Goal: Task Accomplishment & Management: Complete application form

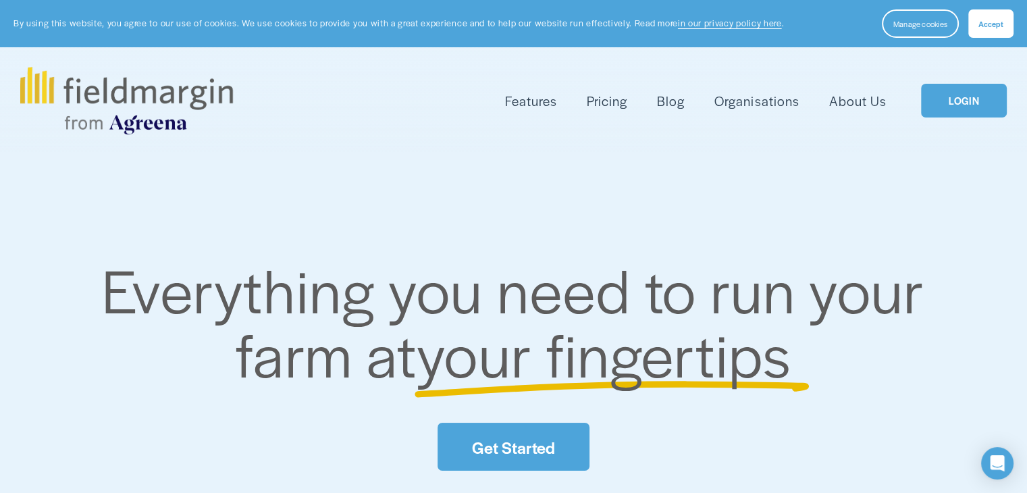
click at [971, 58] on div "Skip to Content Features Mapping" at bounding box center [513, 100] width 1027 height 107
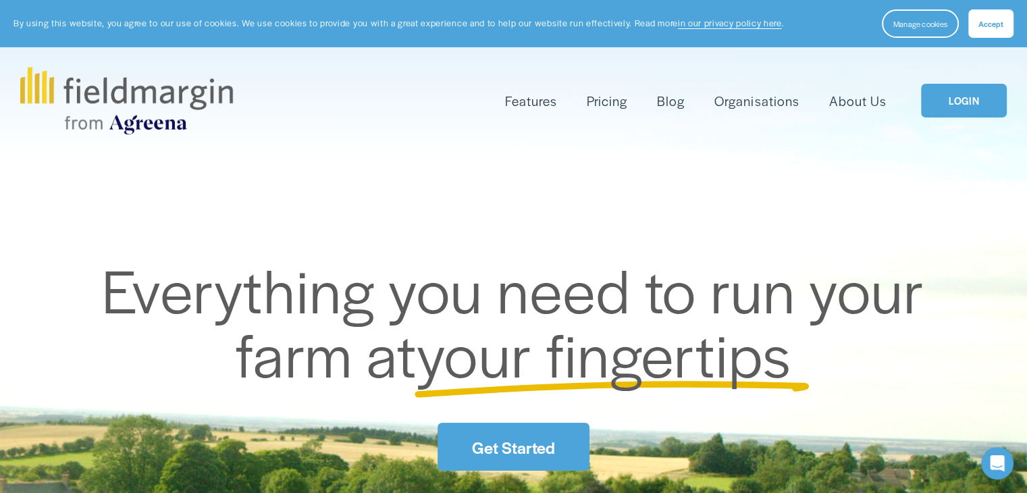
click at [971, 63] on div "Skip to Content Features Mapping" at bounding box center [513, 100] width 1027 height 107
click at [961, 105] on link "LOGIN" at bounding box center [963, 101] width 85 height 34
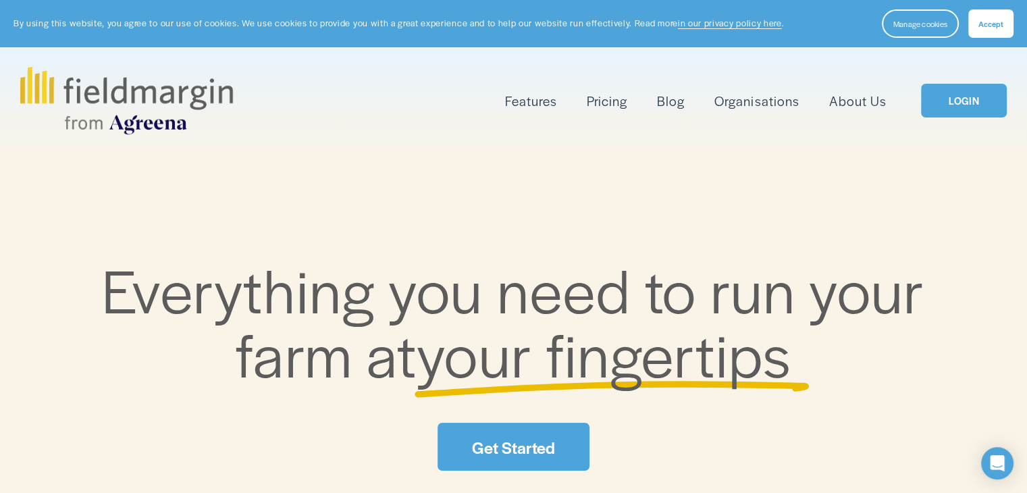
click at [543, 443] on link "Get Started" at bounding box center [512, 447] width 151 height 48
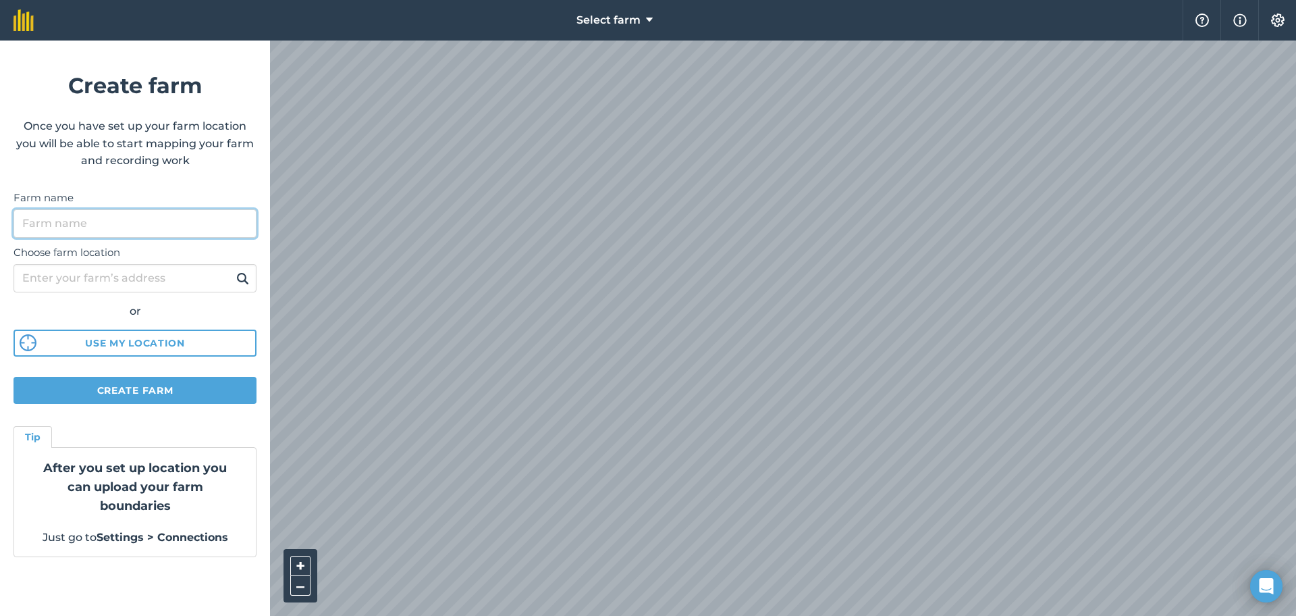
click at [43, 220] on input "Farm name" at bounding box center [135, 223] width 243 height 28
type input "tgfvf"
click at [90, 280] on input "Choose farm location" at bounding box center [135, 278] width 243 height 28
click at [0, 408] on form "Create farm Once you have set up your farm location you will be able to start m…" at bounding box center [135, 328] width 270 height 575
click at [98, 267] on input "Choose farm location" at bounding box center [135, 278] width 243 height 28
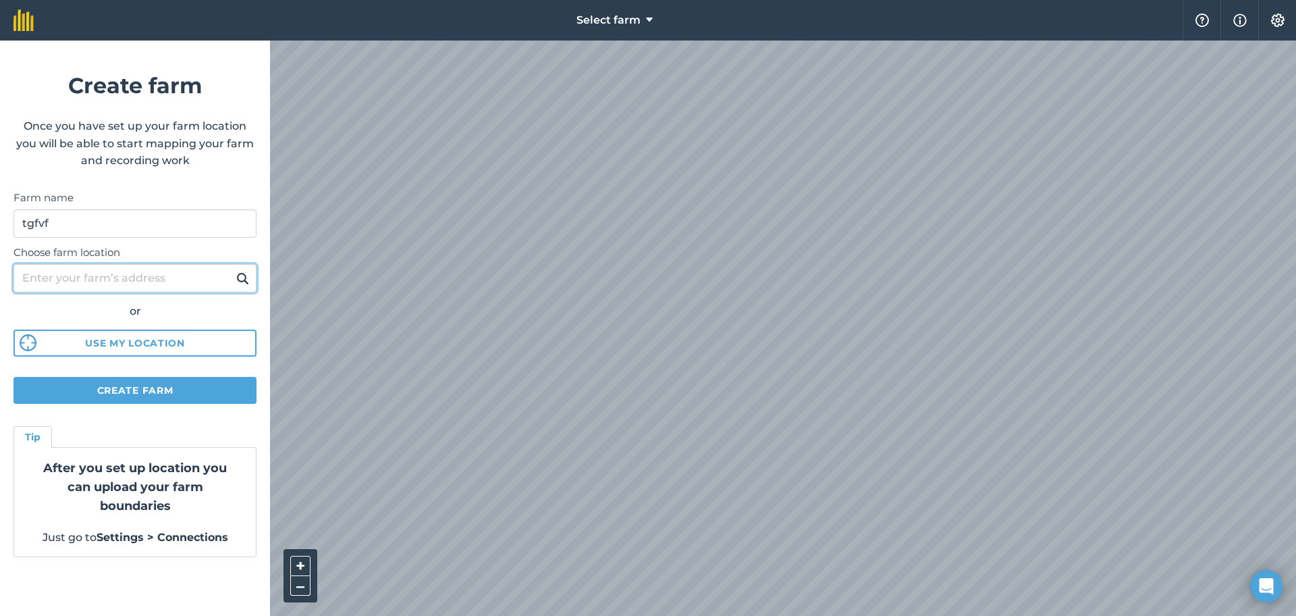
type input "[GEOGRAPHIC_DATA], [GEOGRAPHIC_DATA][STREET_ADDRESS]"
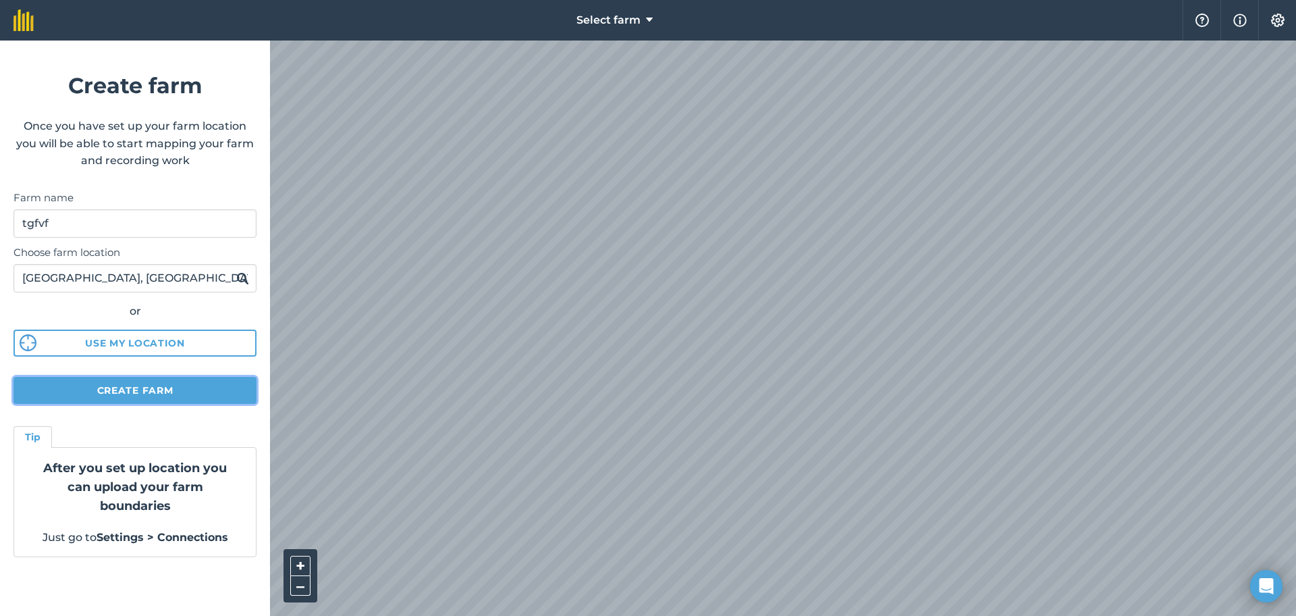
click at [88, 396] on button "Create farm" at bounding box center [135, 390] width 243 height 27
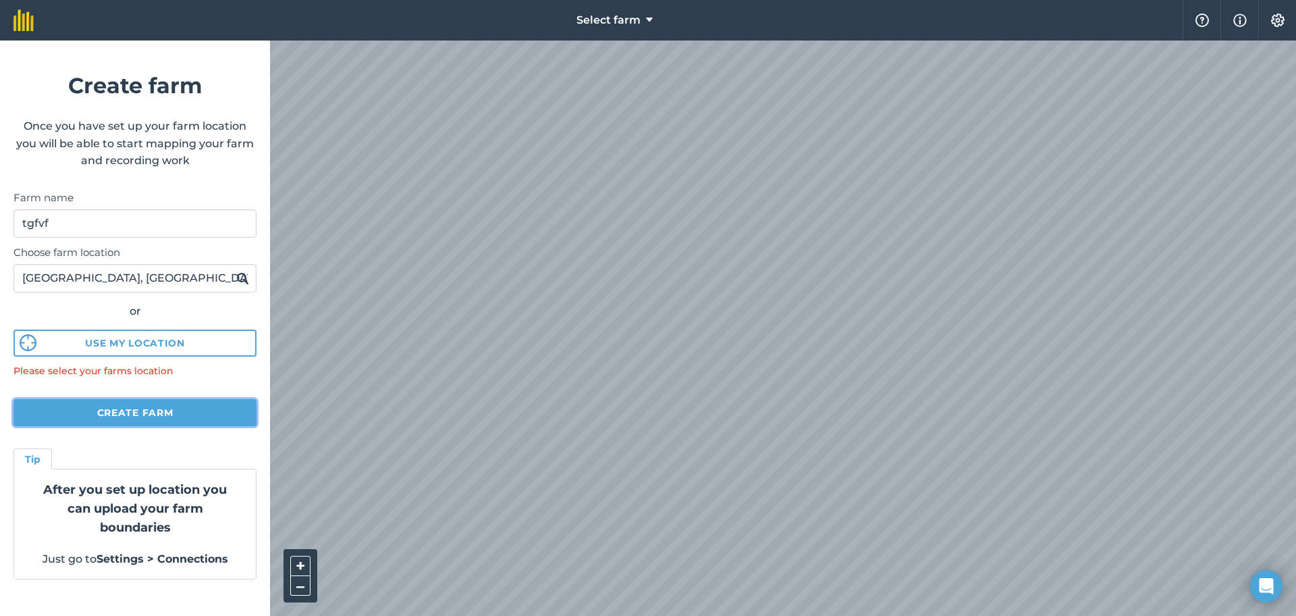
click at [93, 412] on button "Create farm" at bounding box center [135, 412] width 243 height 27
click at [14, 399] on button "Create farm" at bounding box center [135, 412] width 243 height 27
click at [105, 332] on button "Use my location" at bounding box center [135, 342] width 243 height 27
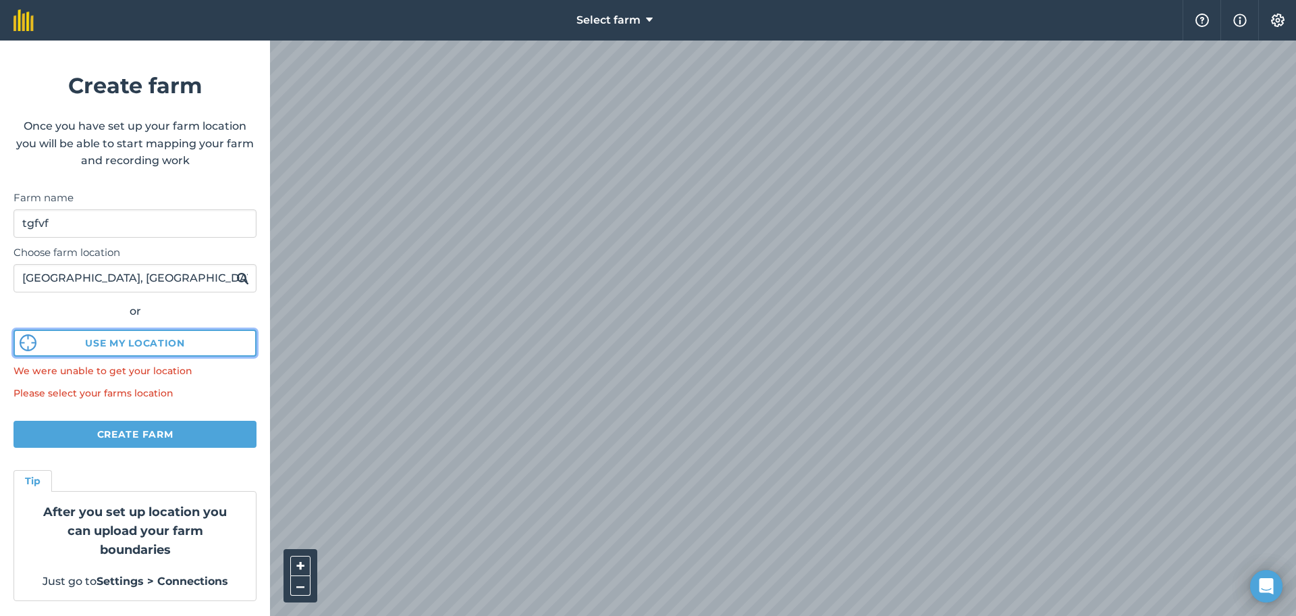
click at [117, 350] on button "Use my location" at bounding box center [135, 342] width 243 height 27
click at [203, 284] on input "[GEOGRAPHIC_DATA], [GEOGRAPHIC_DATA][STREET_ADDRESS]" at bounding box center [135, 278] width 243 height 28
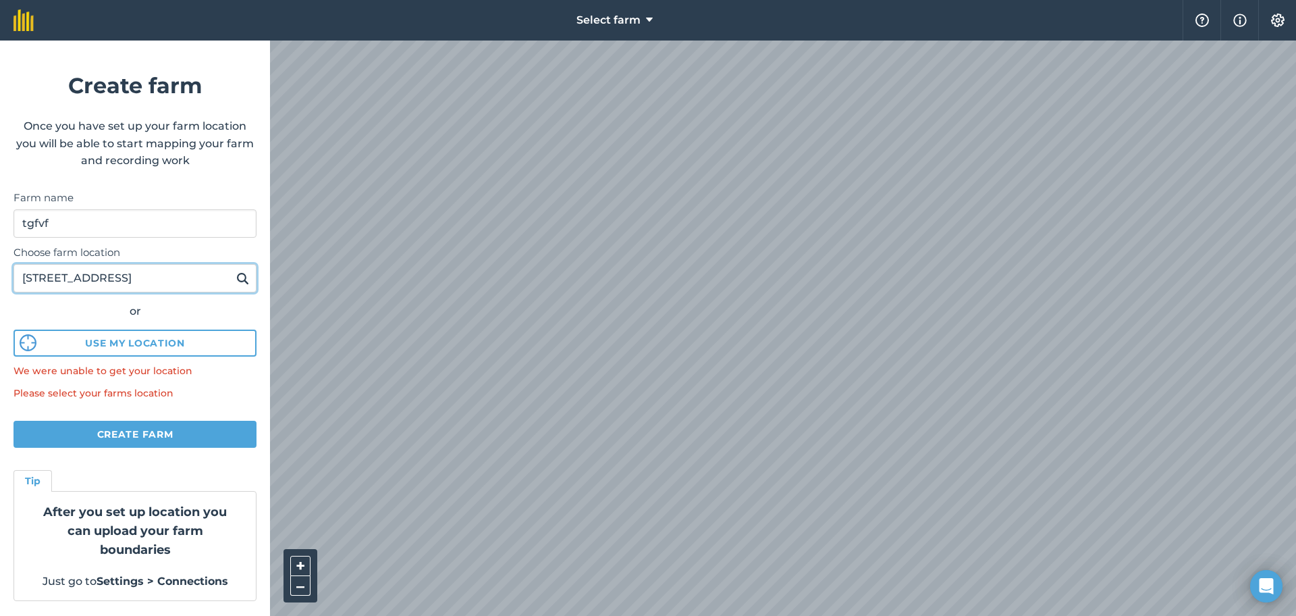
type input "oration School Road, 4th Cross St, Lake Area, Nungambakkam, Chennai, Tamil Nadu…"
click at [433, 41] on div "Select farm Help Info Settings Create farm Once you have set up your farm locat…" at bounding box center [648, 20] width 1296 height 41
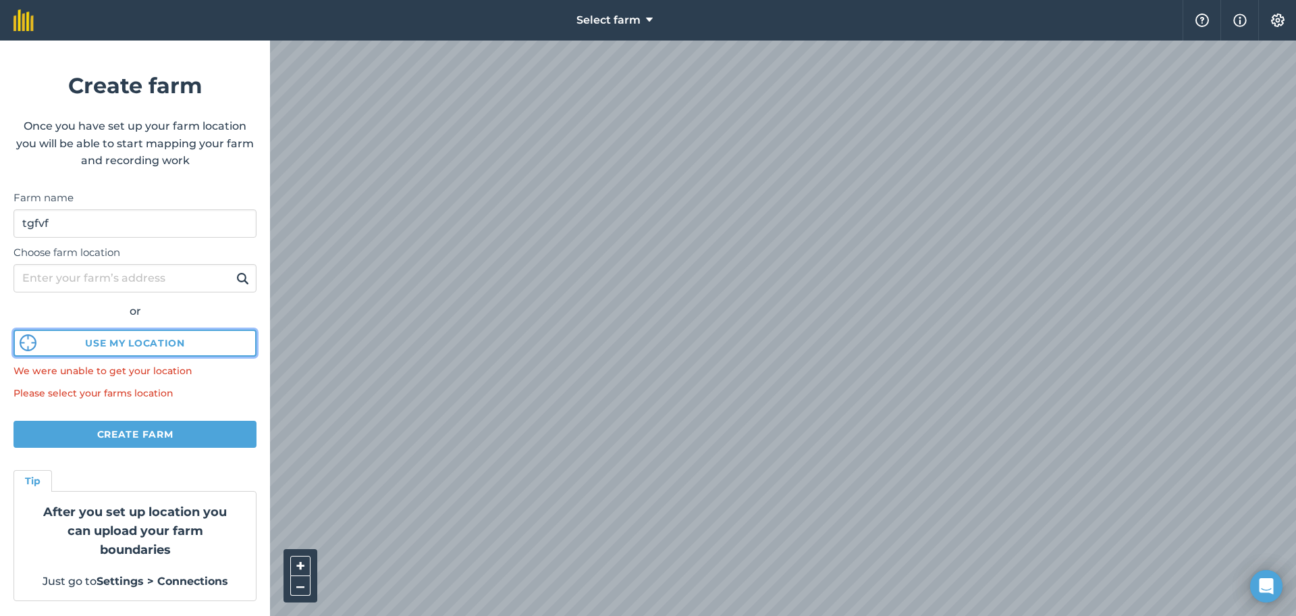
click at [143, 344] on button "Use my location" at bounding box center [135, 342] width 243 height 27
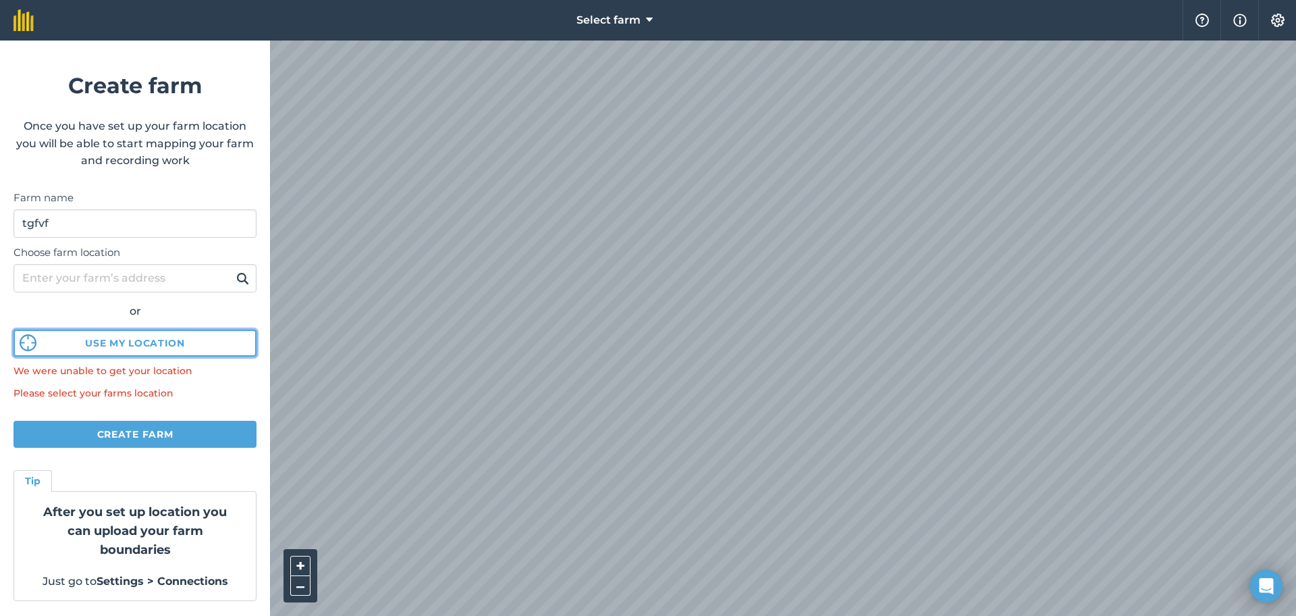
click at [143, 344] on button "Use my location" at bounding box center [135, 342] width 243 height 27
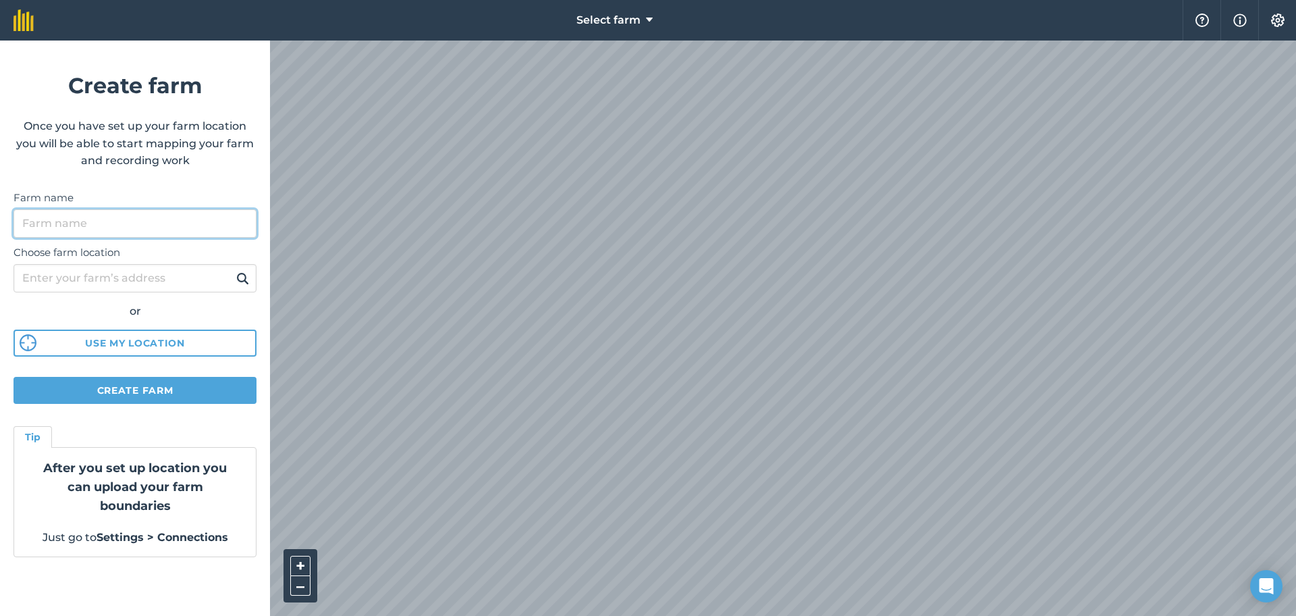
click at [78, 232] on input "Farm name" at bounding box center [135, 223] width 243 height 28
type input "rtghj"
click at [84, 279] on input "Choose farm location" at bounding box center [135, 278] width 243 height 28
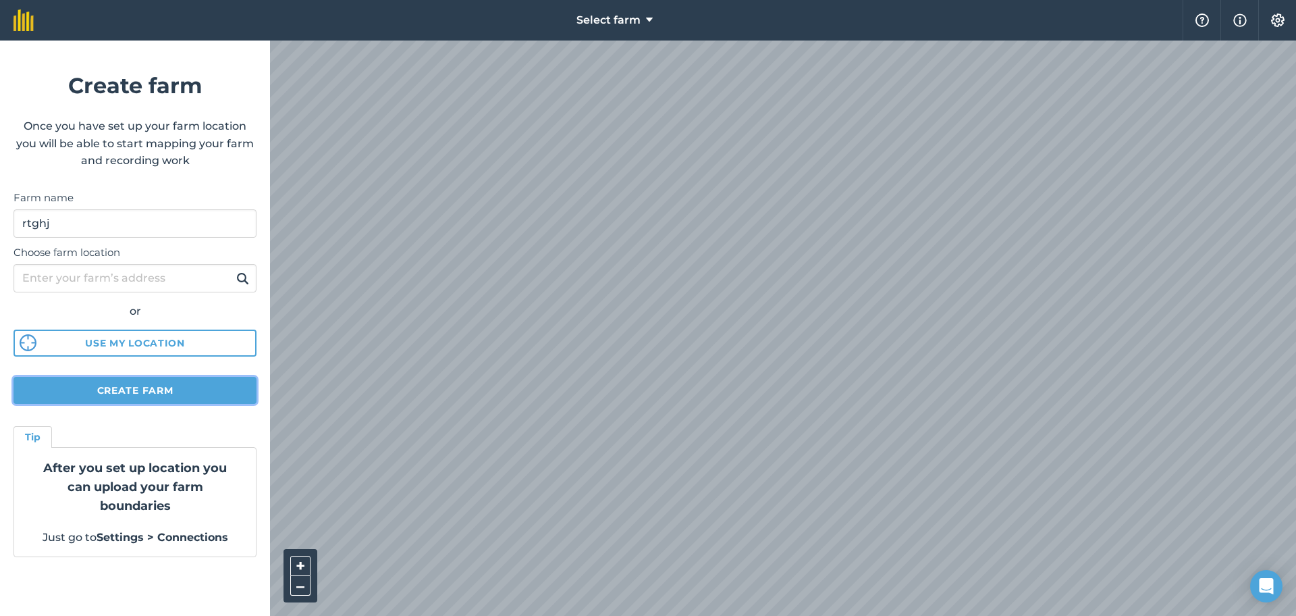
click at [34, 383] on button "Create farm" at bounding box center [135, 390] width 243 height 27
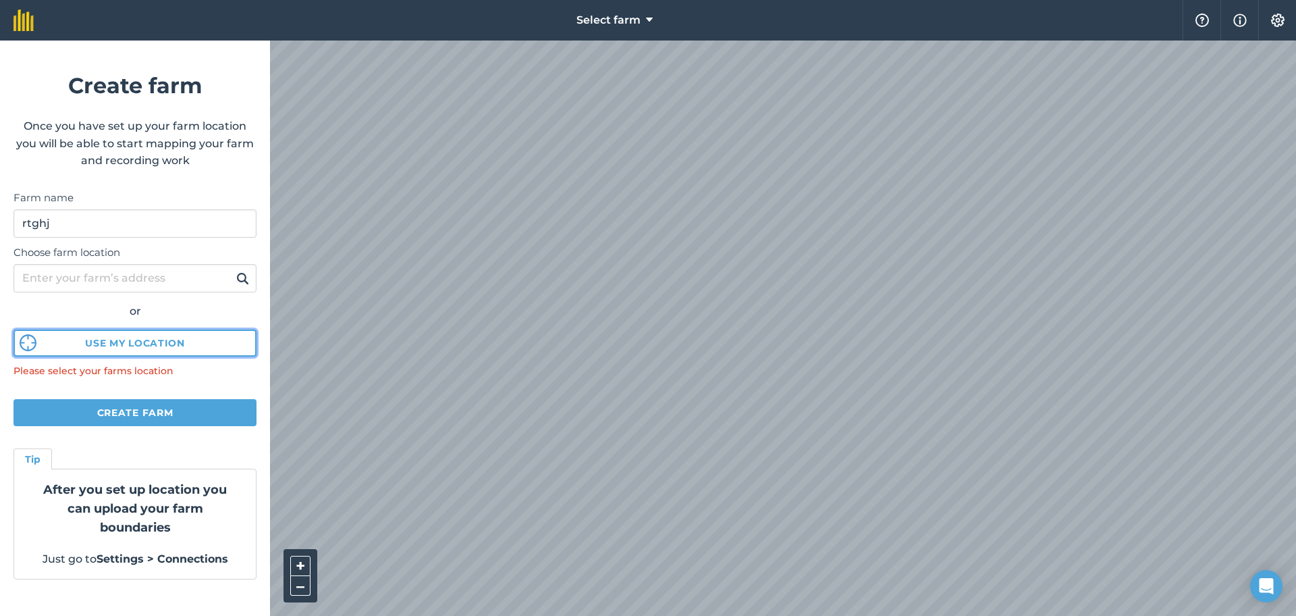
click at [74, 353] on button "Use my location" at bounding box center [135, 342] width 243 height 27
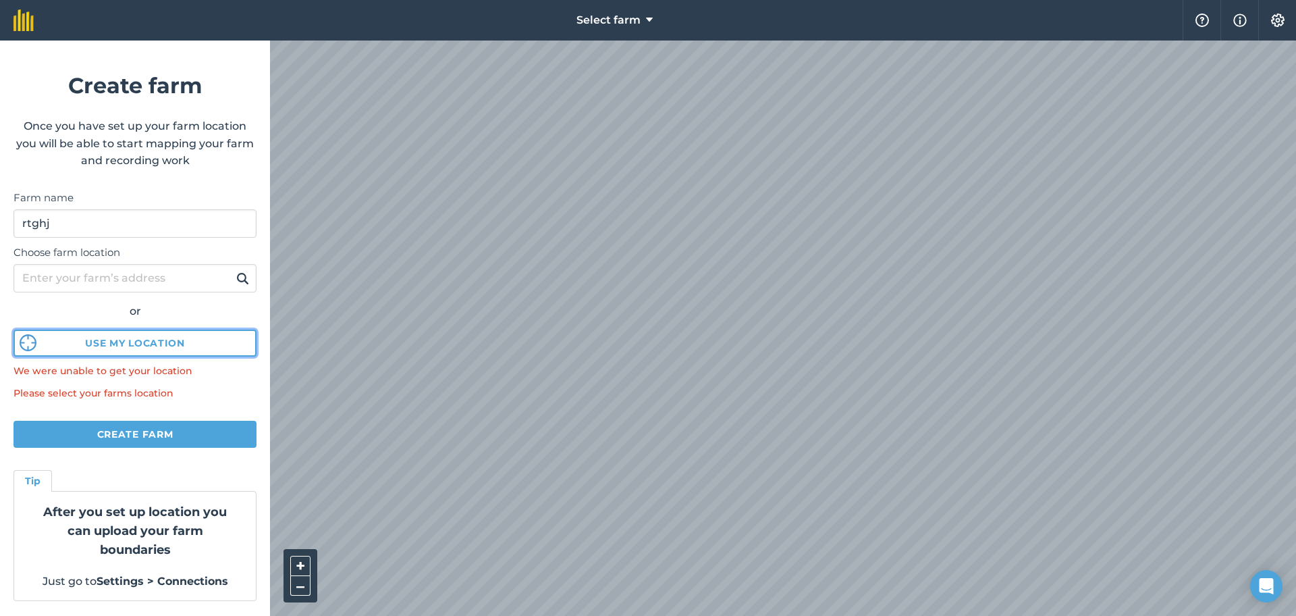
click at [74, 353] on button "Use my location" at bounding box center [135, 342] width 243 height 27
drag, startPoint x: 74, startPoint y: 353, endPoint x: 184, endPoint y: 356, distance: 109.4
click at [184, 356] on div "Choose farm location or Use my location We were unable to get your location" at bounding box center [135, 308] width 243 height 141
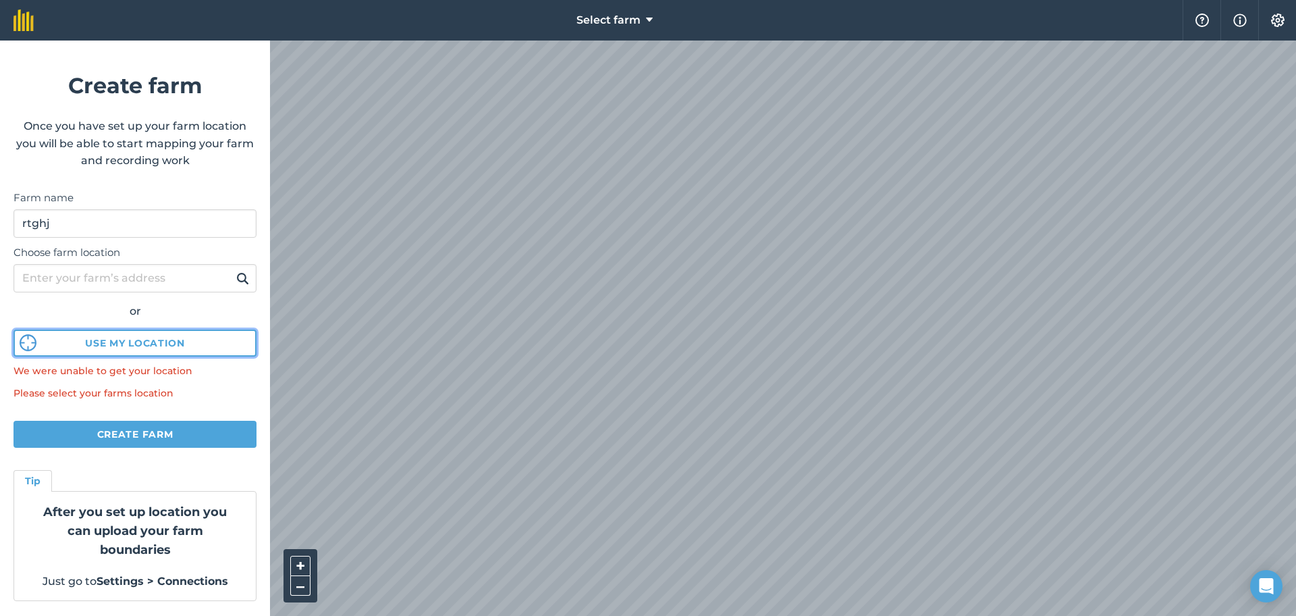
click at [198, 342] on button "Use my location" at bounding box center [135, 342] width 243 height 27
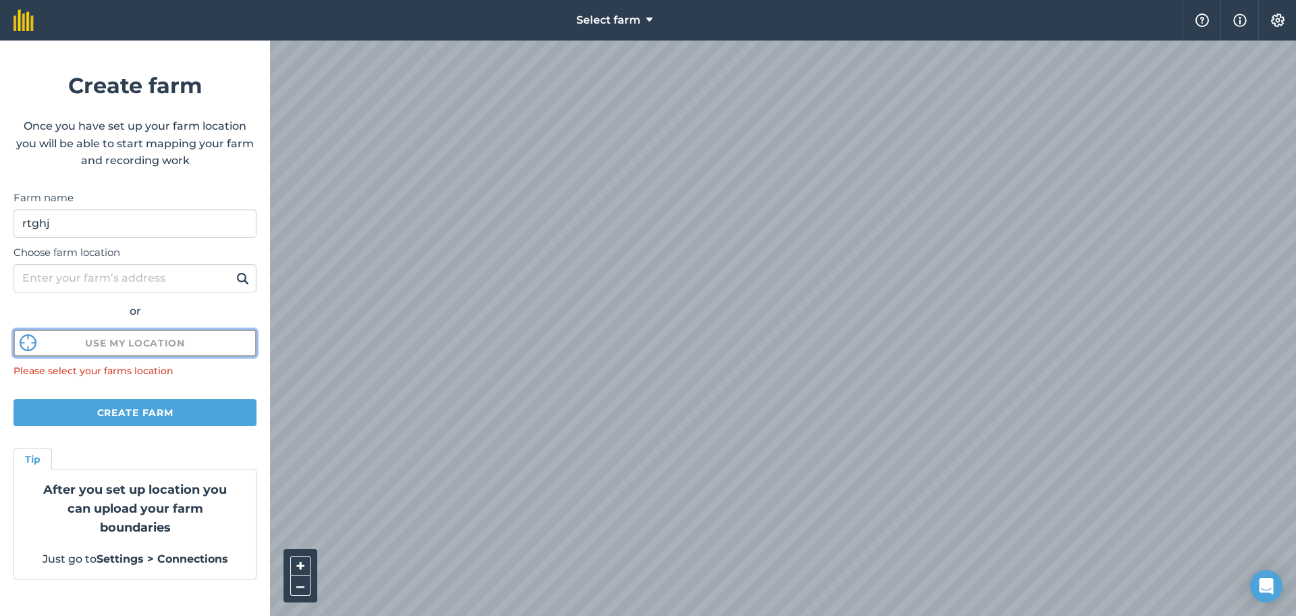
click at [198, 342] on button "Use my location" at bounding box center [135, 342] width 243 height 27
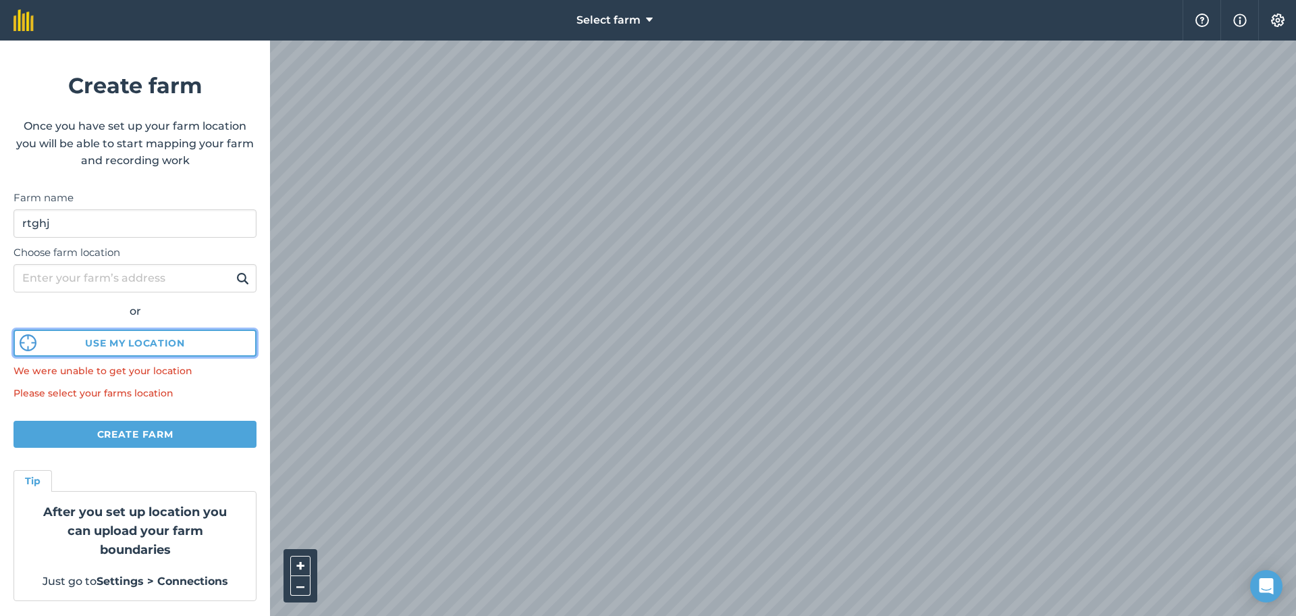
click at [198, 342] on button "Use my location" at bounding box center [135, 342] width 243 height 27
click at [18, 337] on button "Use my location" at bounding box center [135, 342] width 243 height 27
click at [121, 586] on strong "Settings > Connections" at bounding box center [163, 580] width 132 height 13
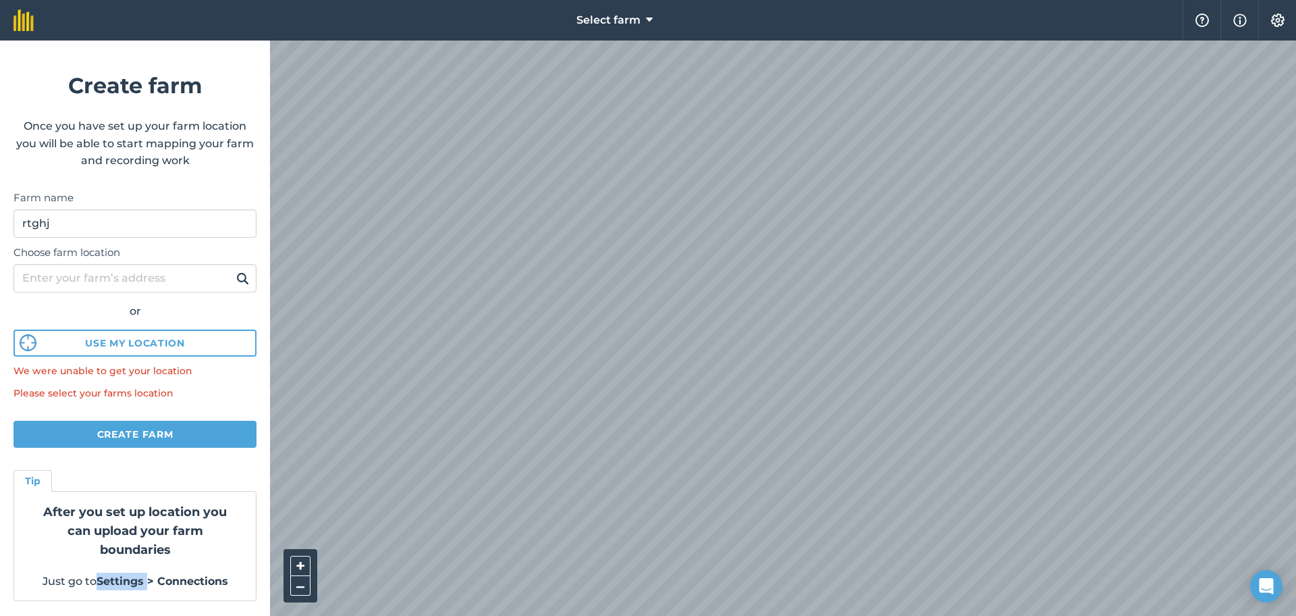
click at [121, 586] on strong "Settings > Connections" at bounding box center [163, 580] width 132 height 13
click at [164, 274] on input "Choose farm location" at bounding box center [135, 278] width 243 height 28
type input "[GEOGRAPHIC_DATA], [GEOGRAPHIC_DATA][STREET_ADDRESS]"
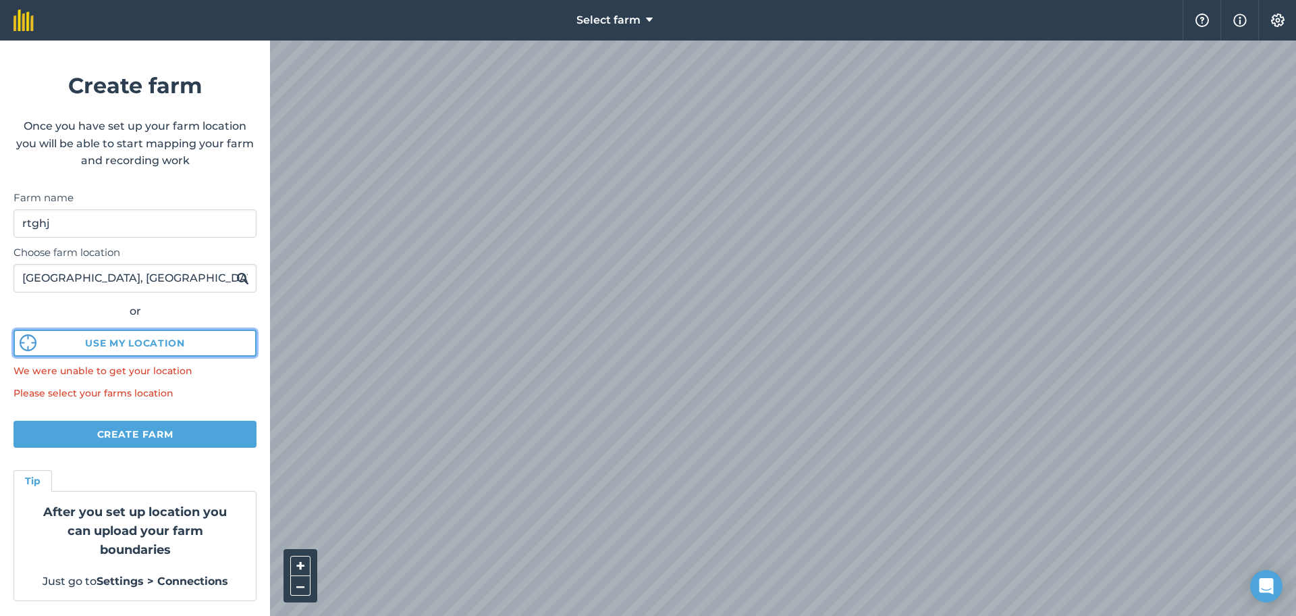
click at [90, 338] on button "Use my location" at bounding box center [135, 342] width 243 height 27
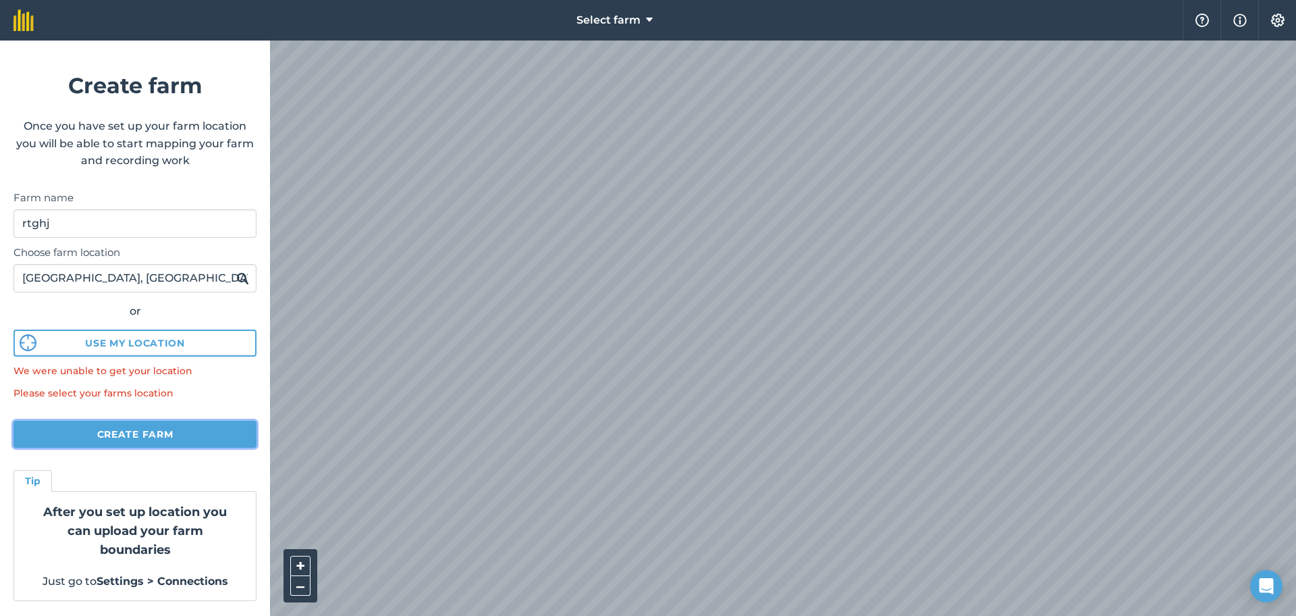
click at [99, 434] on button "Create farm" at bounding box center [135, 434] width 243 height 27
click at [195, 435] on button "Create farm" at bounding box center [135, 434] width 243 height 27
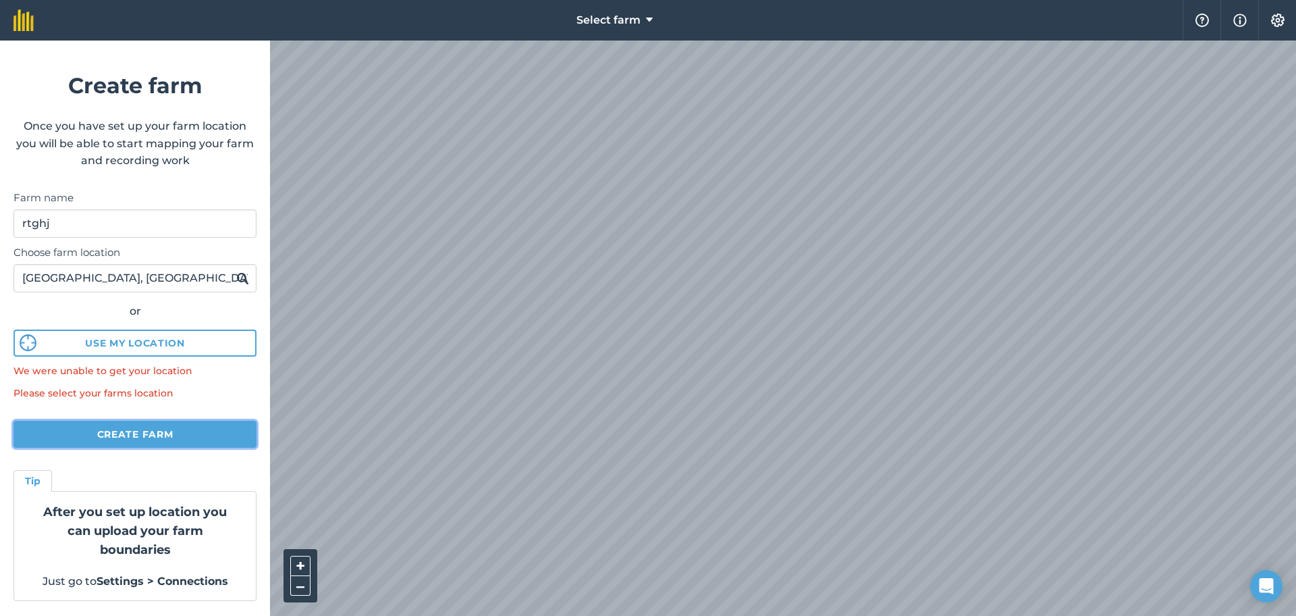
click at [195, 435] on button "Create farm" at bounding box center [135, 434] width 243 height 27
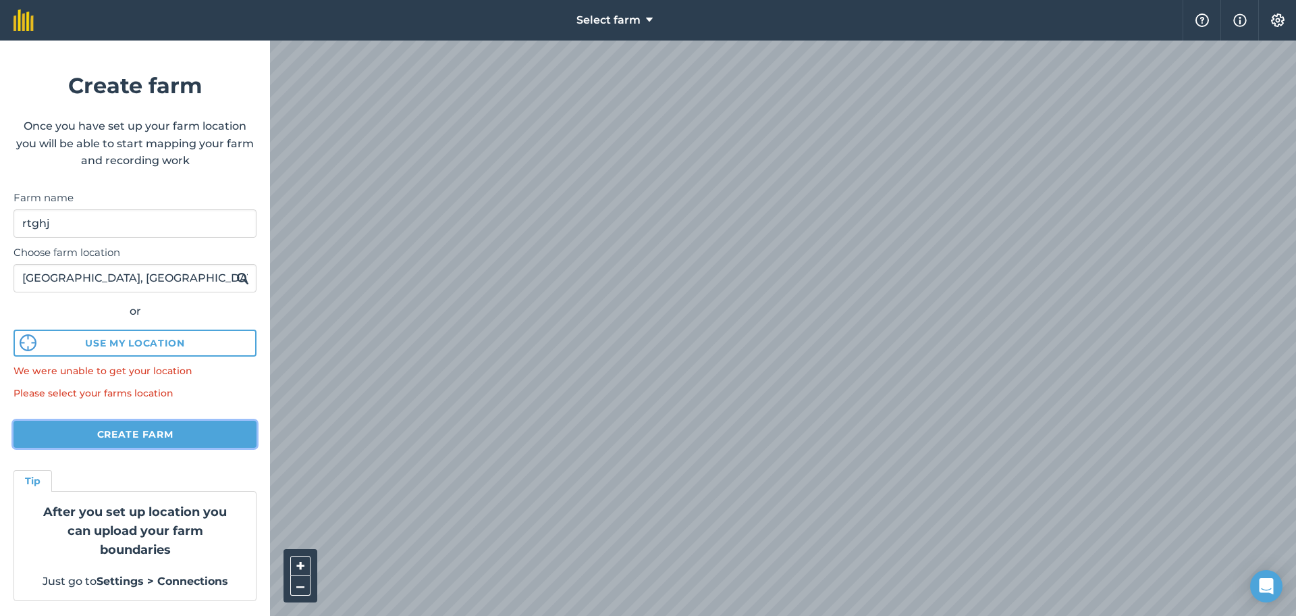
click at [195, 435] on button "Create farm" at bounding box center [135, 434] width 243 height 27
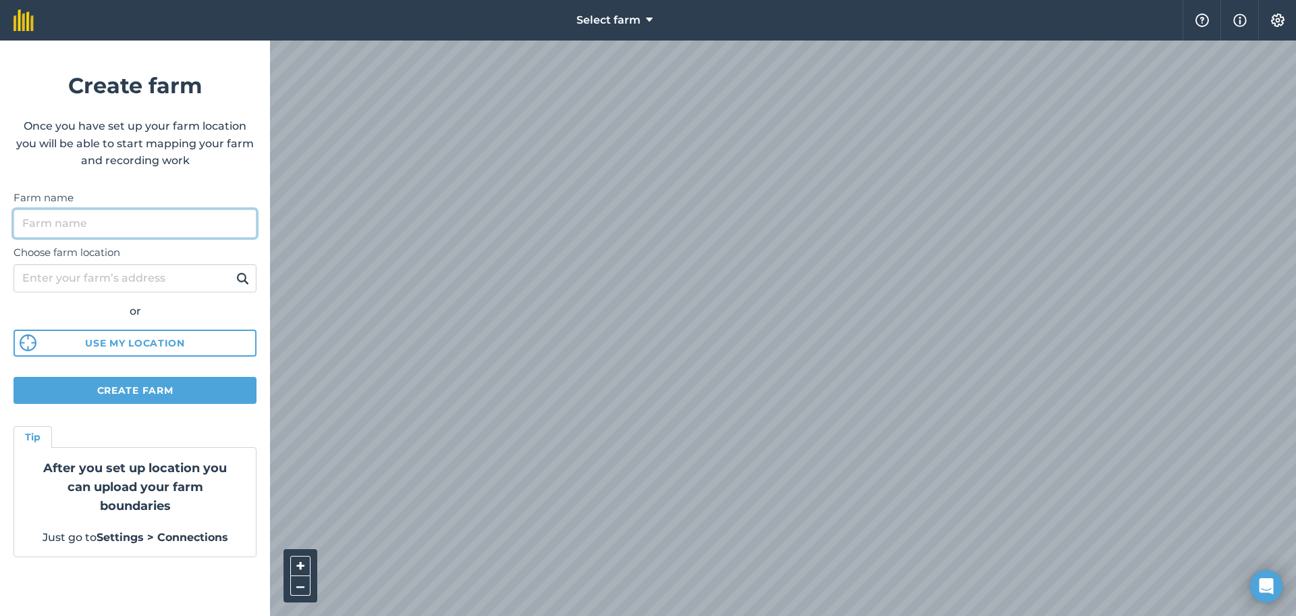
click at [36, 228] on input "Farm name" at bounding box center [135, 223] width 243 height 28
type input "ghj"
click at [107, 286] on input "Choose farm location" at bounding box center [135, 278] width 243 height 28
type input "[GEOGRAPHIC_DATA], [GEOGRAPHIC_DATA][STREET_ADDRESS]"
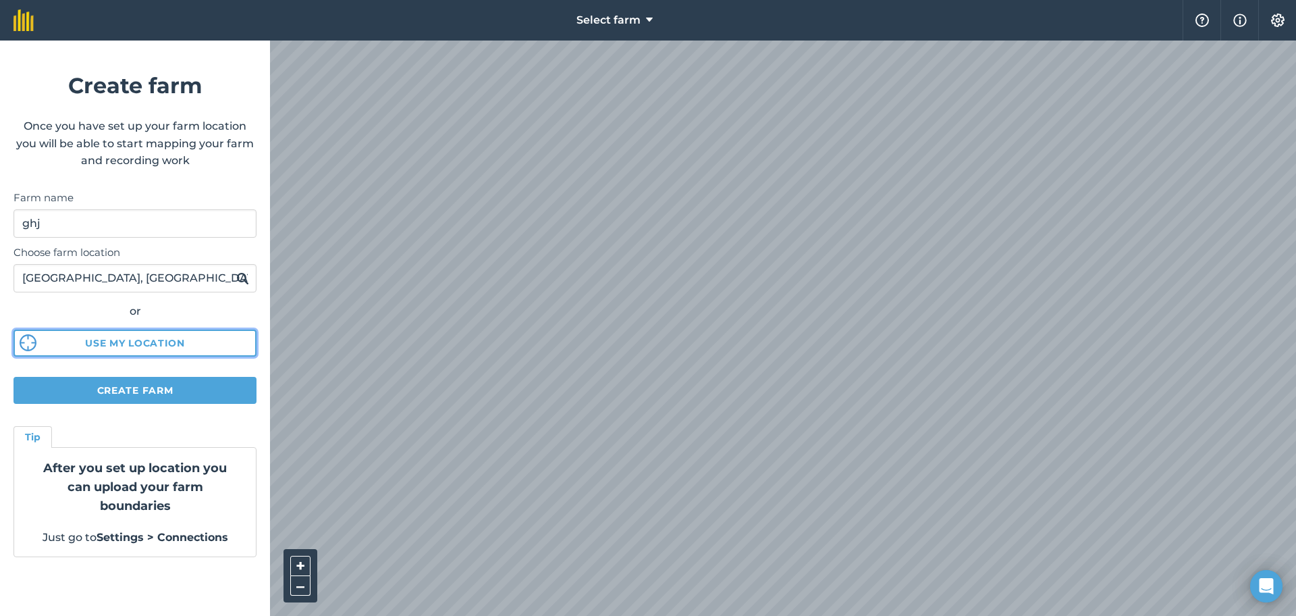
click at [125, 340] on button "Use my location" at bounding box center [135, 342] width 243 height 27
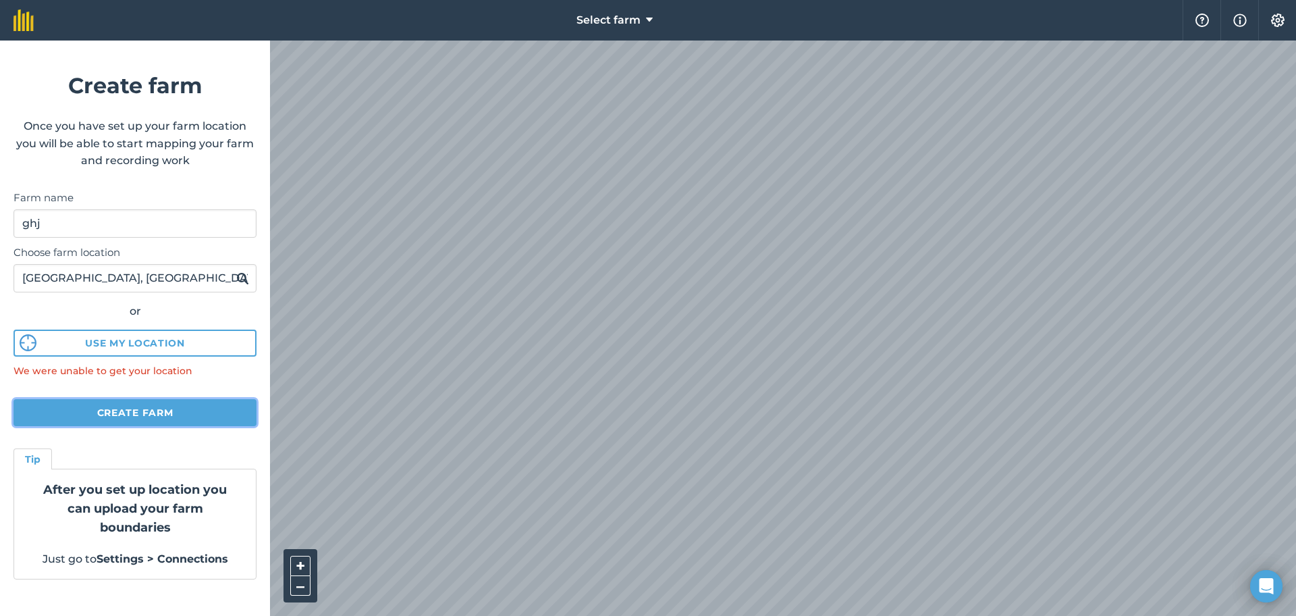
click at [107, 415] on button "Create farm" at bounding box center [135, 412] width 243 height 27
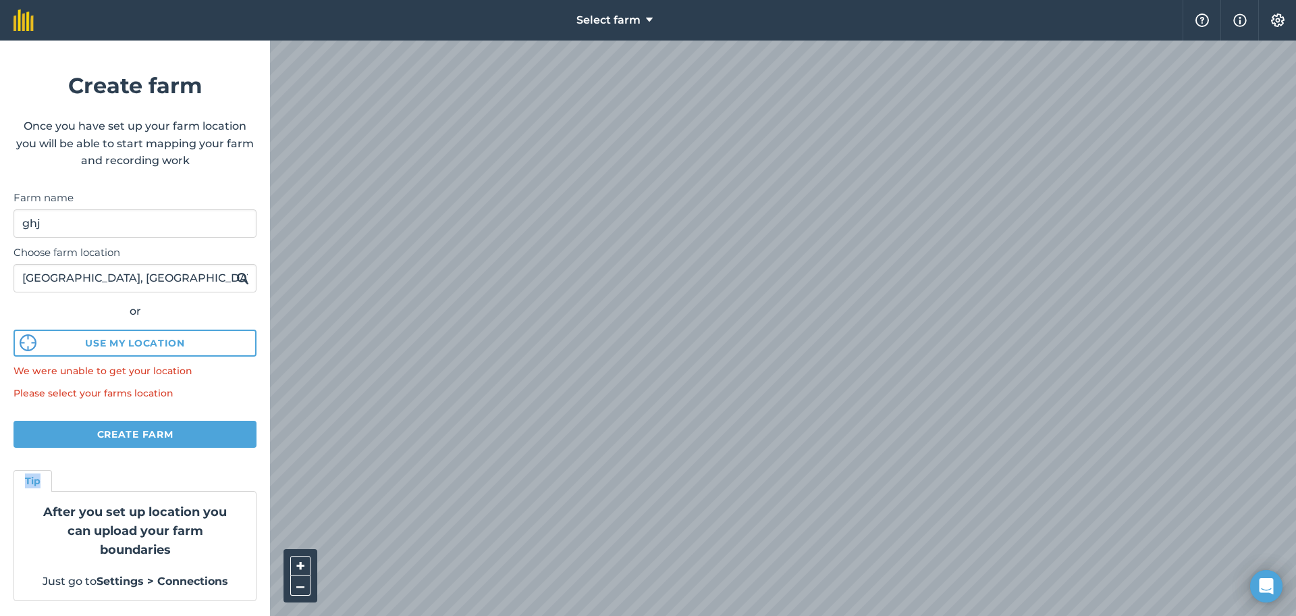
click at [107, 415] on form "Create farm Once you have set up your farm location you will be able to start m…" at bounding box center [135, 328] width 270 height 575
drag, startPoint x: 107, startPoint y: 415, endPoint x: 105, endPoint y: 433, distance: 18.3
click at [105, 433] on form "Create farm Once you have set up your farm location you will be able to start m…" at bounding box center [135, 328] width 270 height 575
click at [105, 433] on button "Create farm" at bounding box center [135, 434] width 243 height 27
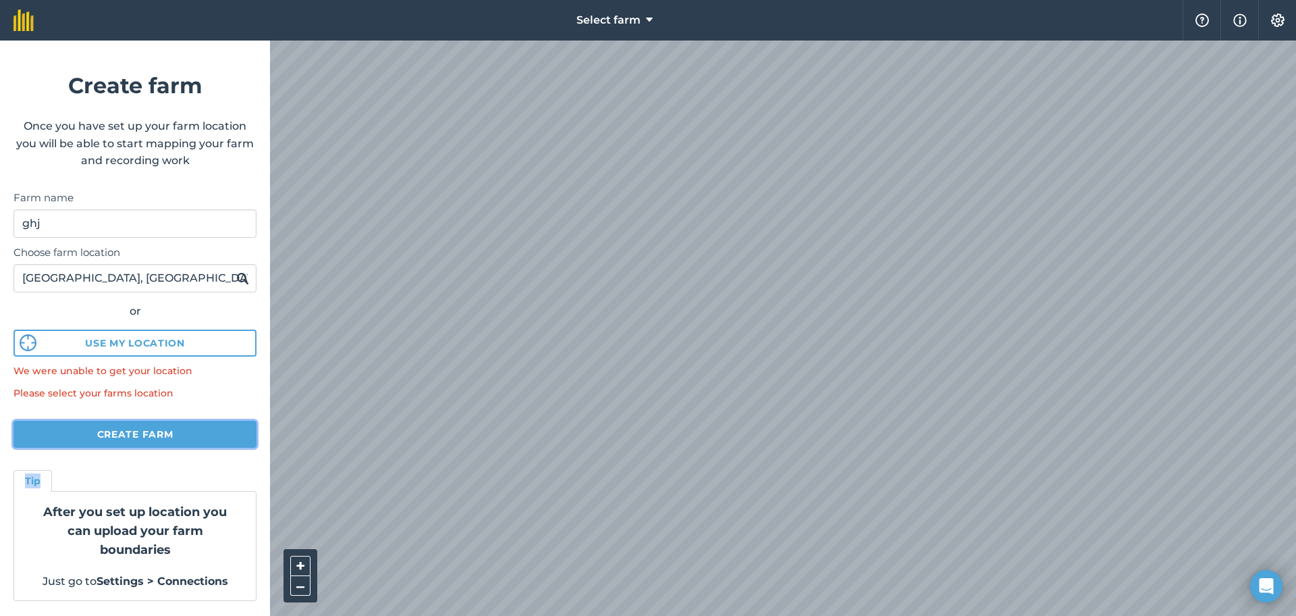
click at [105, 433] on button "Create farm" at bounding box center [135, 434] width 243 height 27
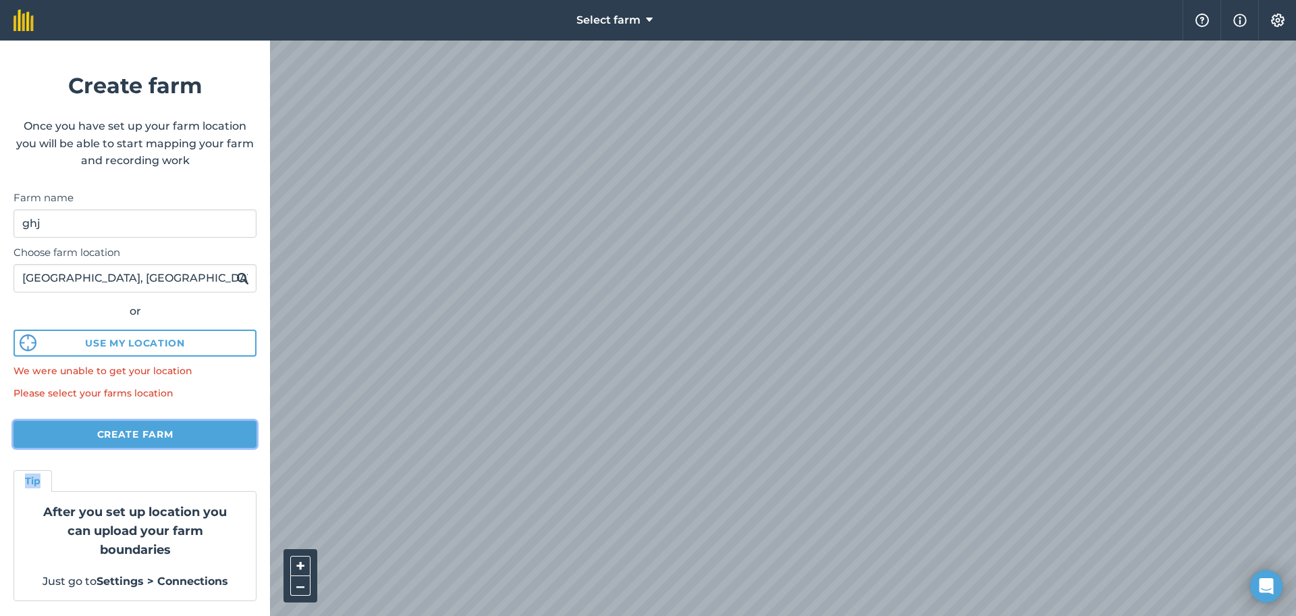
click at [105, 433] on button "Create farm" at bounding box center [135, 434] width 243 height 27
click at [109, 458] on form "Create farm Once you have set up your farm location you will be able to start m…" at bounding box center [135, 328] width 270 height 575
click at [66, 431] on button "Create farm" at bounding box center [135, 434] width 243 height 27
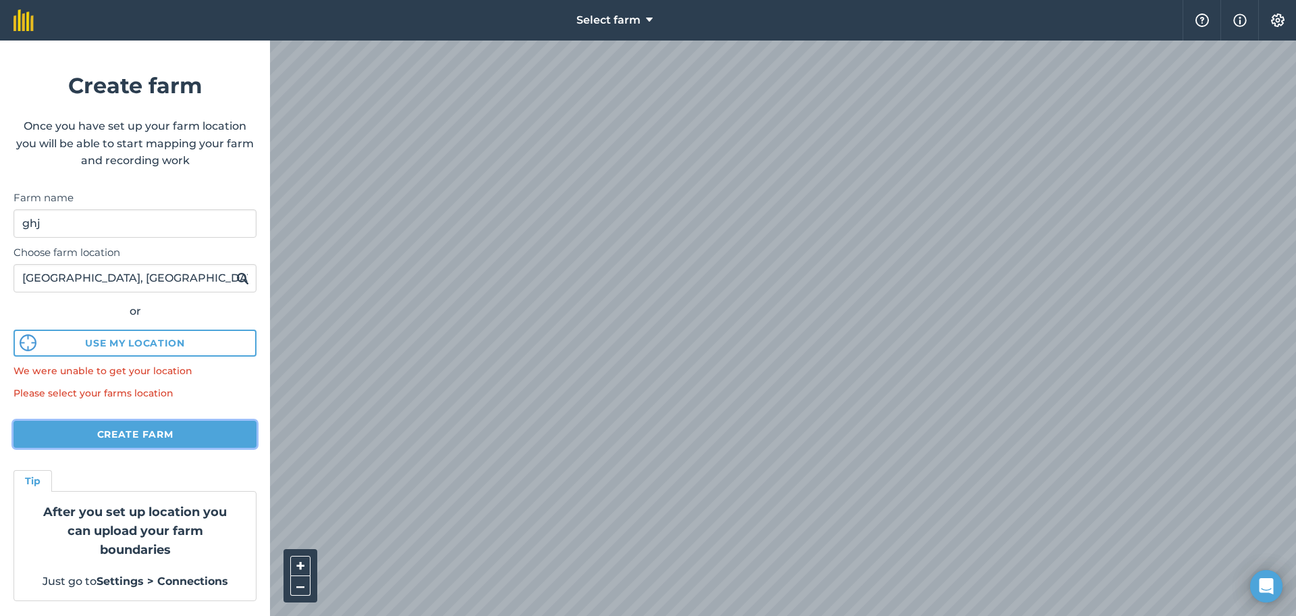
click at [66, 431] on button "Create farm" at bounding box center [135, 434] width 243 height 27
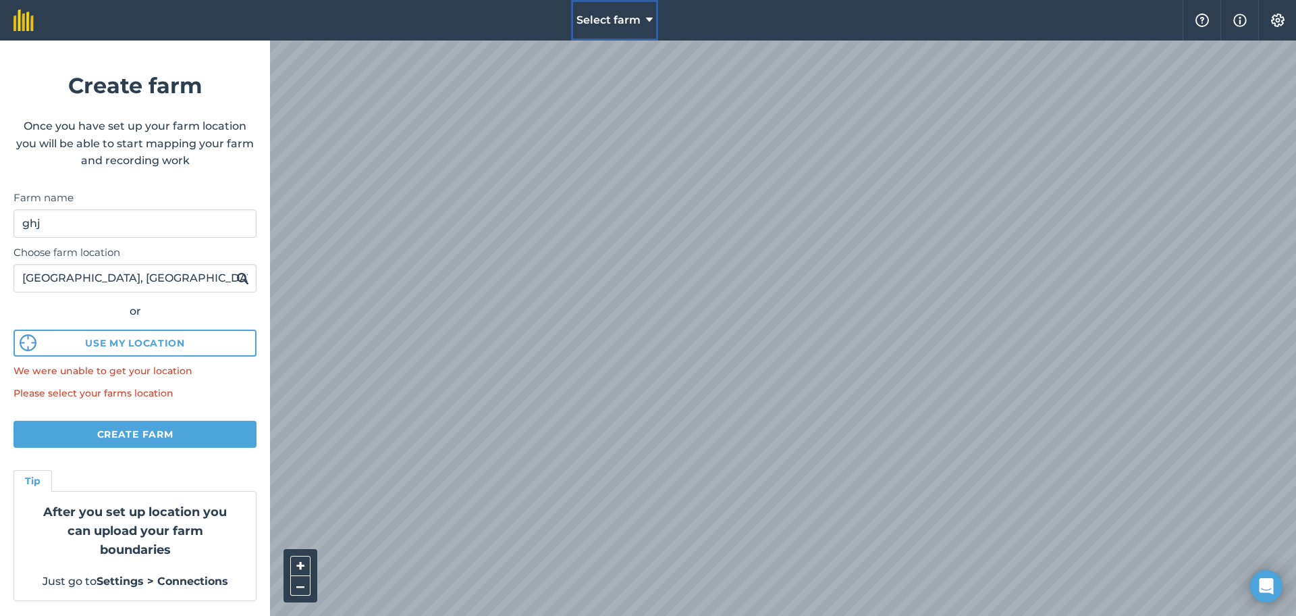
click at [640, 14] on span "Select farm" at bounding box center [608, 20] width 64 height 16
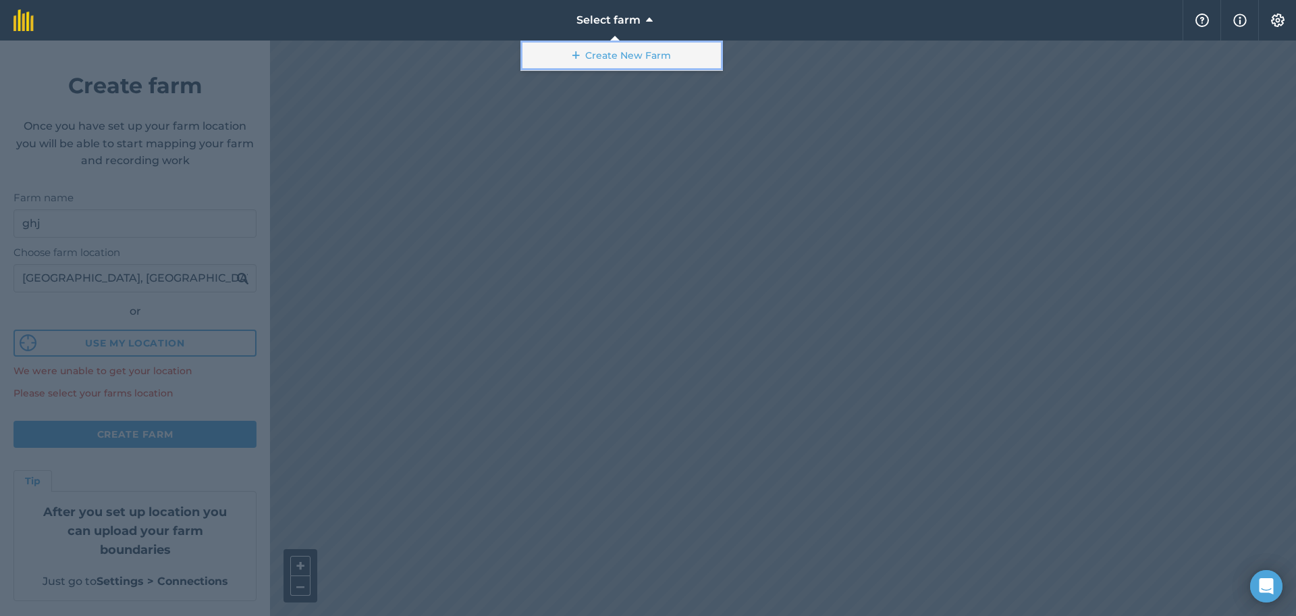
click at [637, 49] on link "Create New Farm" at bounding box center [621, 56] width 203 height 30
click at [624, 53] on link "Create New Farm" at bounding box center [621, 56] width 203 height 30
click at [580, 55] on icon at bounding box center [575, 56] width 7 height 14
